Goal: Task Accomplishment & Management: Complete application form

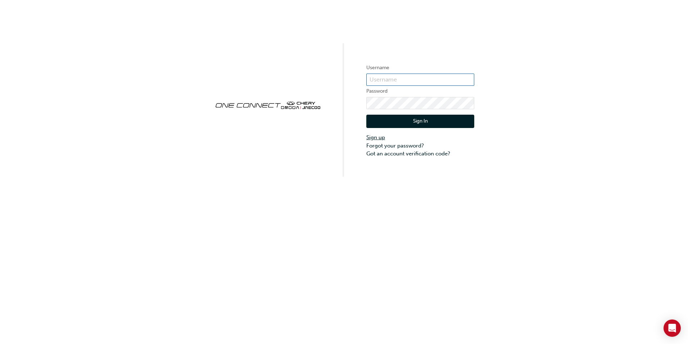
type input "CHAU1811"
click at [384, 138] on link "Sign up" at bounding box center [421, 137] width 108 height 8
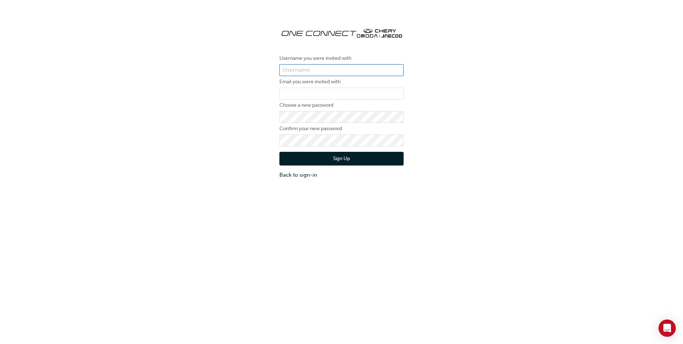
type input "CHAU1811"
click at [341, 71] on input "CHAU1811" at bounding box center [341, 70] width 124 height 12
click at [336, 70] on input "CHAU1811" at bounding box center [341, 70] width 124 height 12
click at [313, 68] on input "ONE00477" at bounding box center [341, 70] width 124 height 12
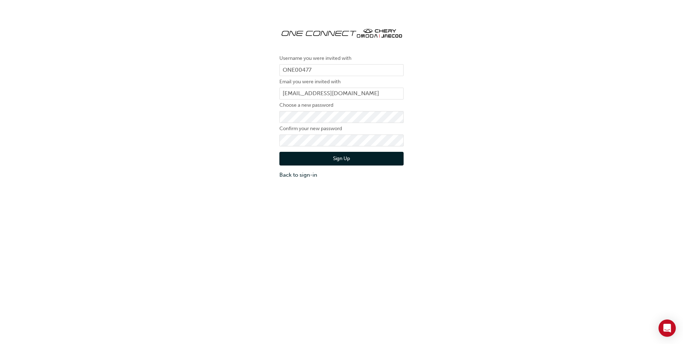
click at [383, 58] on label "Username you were invited with" at bounding box center [341, 58] width 124 height 9
click at [219, 158] on div "Username you were invited with ONE00477 Email you were invited with bella@beera…" at bounding box center [341, 100] width 683 height 168
click at [325, 157] on button "Sign Up" at bounding box center [341, 159] width 124 height 14
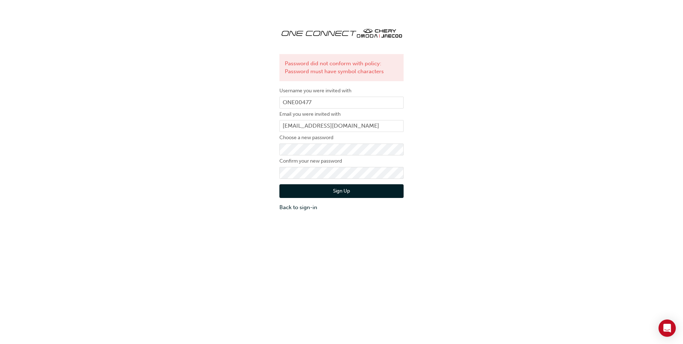
click at [327, 190] on button "Sign Up" at bounding box center [341, 191] width 124 height 14
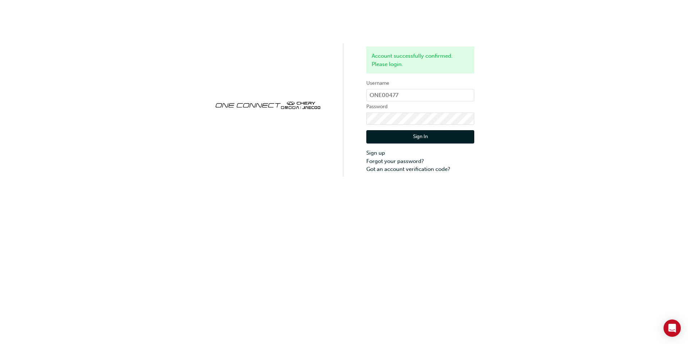
click at [463, 138] on button "Sign In" at bounding box center [421, 137] width 108 height 14
